Goal: Book appointment/travel/reservation

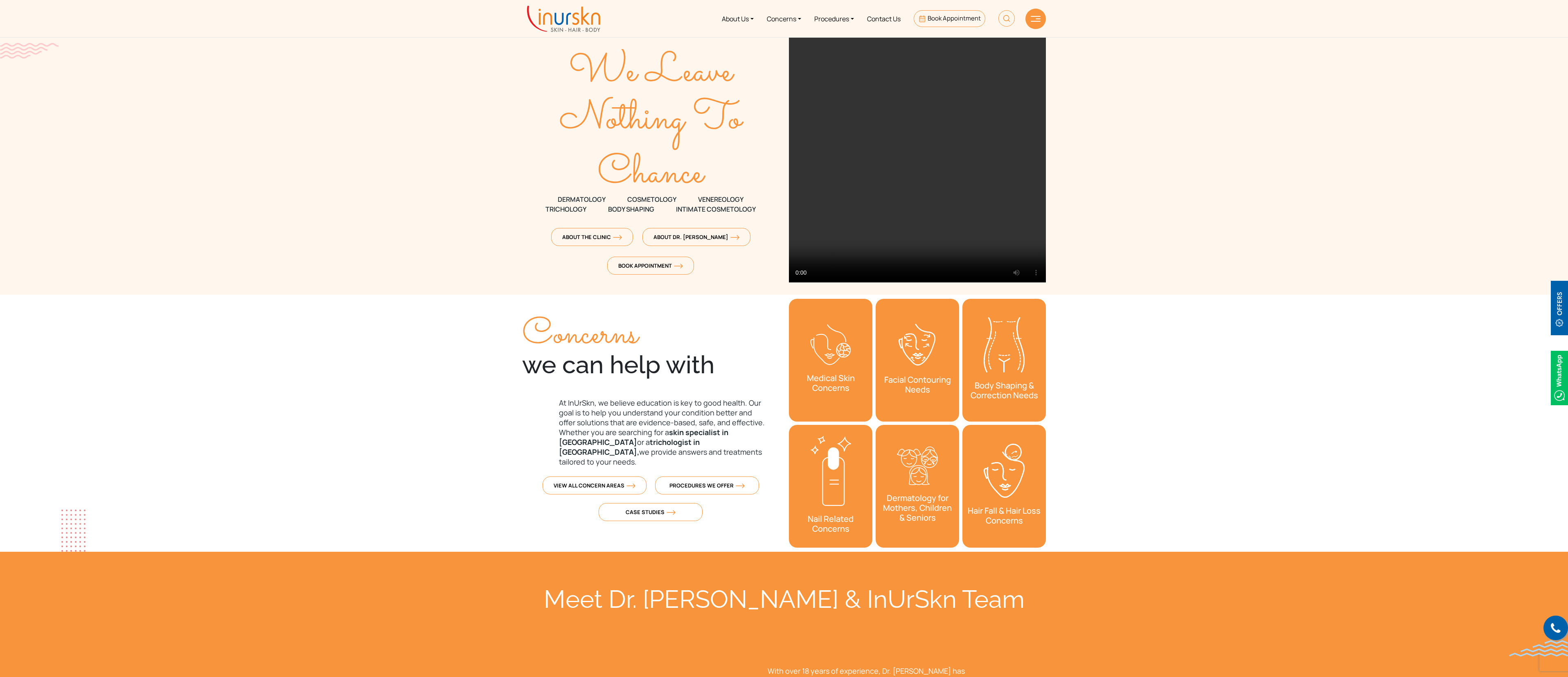
click at [514, 172] on section "We Leave Nothing To Chance DERMATOLOGY COSMETOLOGY" at bounding box center [784, 147] width 1568 height 295
click at [893, 16] on link "Contact Us" at bounding box center [884, 18] width 47 height 31
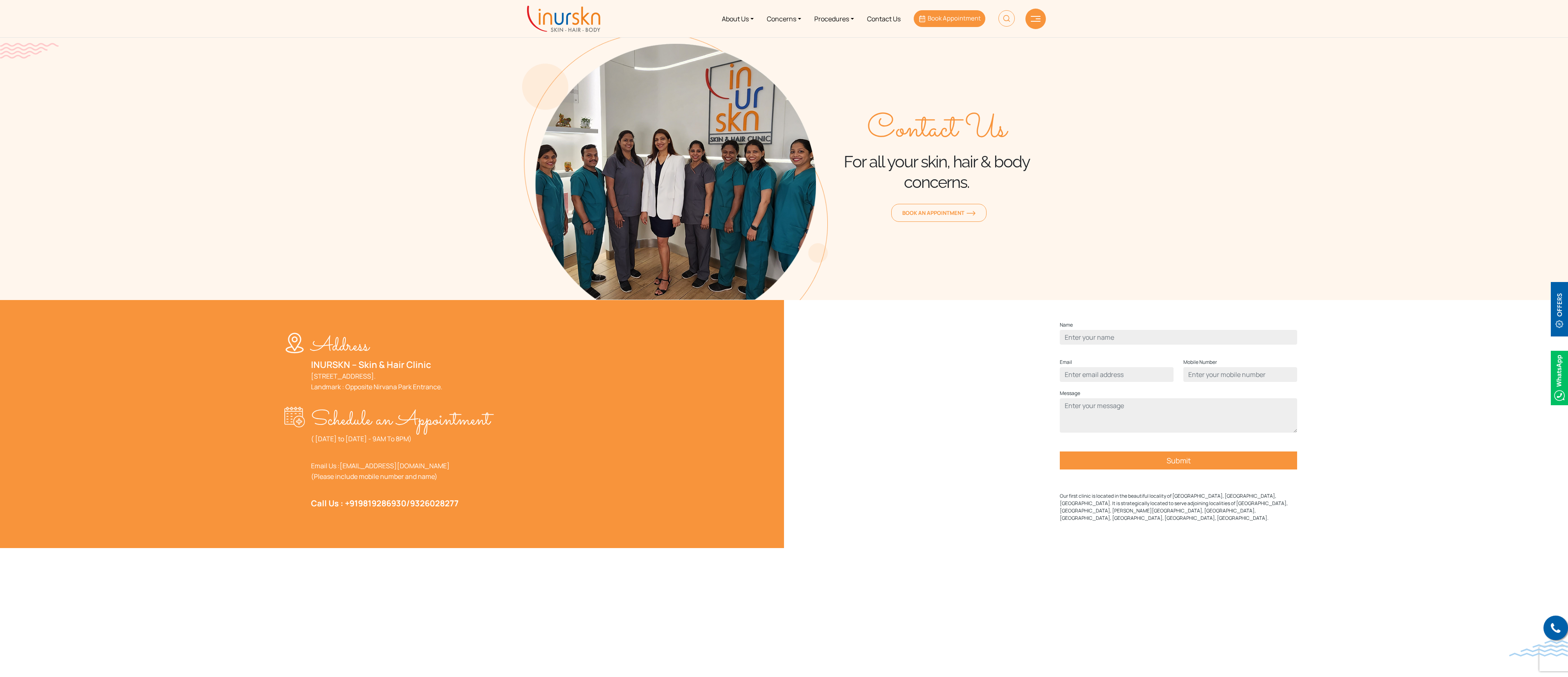
click at [955, 16] on span "Book Appointment" at bounding box center [955, 19] width 54 height 9
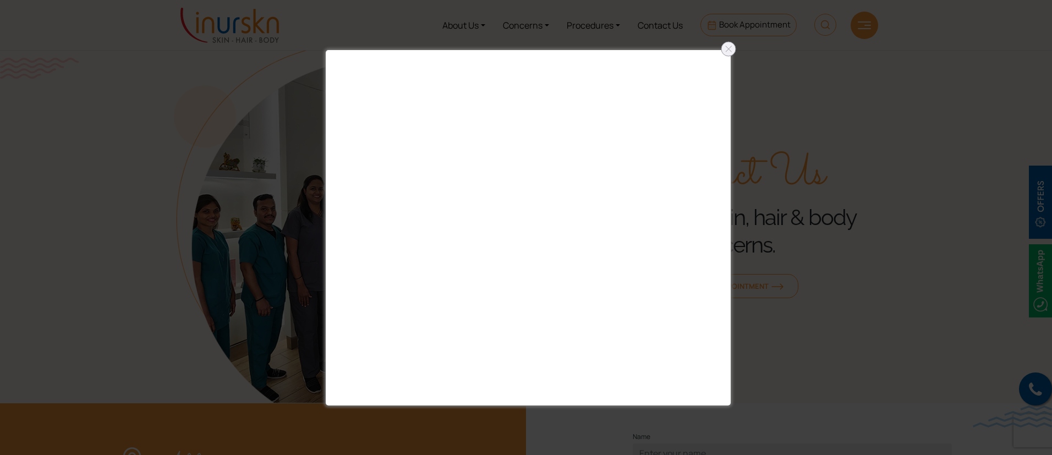
click at [936, 101] on div at bounding box center [526, 227] width 1052 height 455
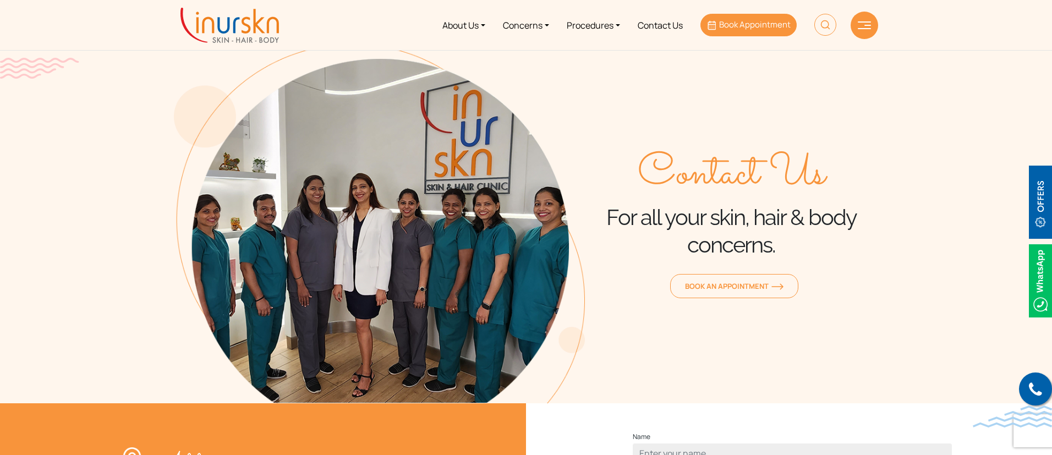
click at [741, 17] on link "Book Appointment" at bounding box center [749, 25] width 96 height 23
